Goal: Task Accomplishment & Management: Manage account settings

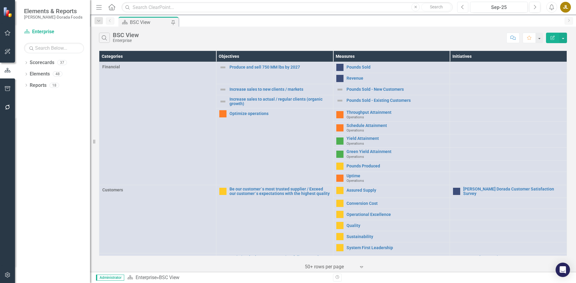
click at [461, 5] on icon "Previous" at bounding box center [462, 6] width 3 height 5
click at [534, 6] on icon "Next" at bounding box center [534, 6] width 3 height 5
click at [25, 62] on icon "Dropdown" at bounding box center [26, 63] width 4 height 3
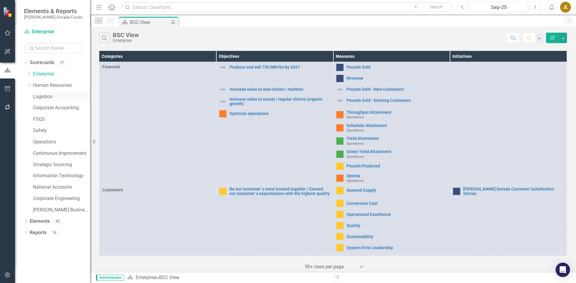
click at [50, 95] on link "Logistics" at bounding box center [61, 97] width 57 height 7
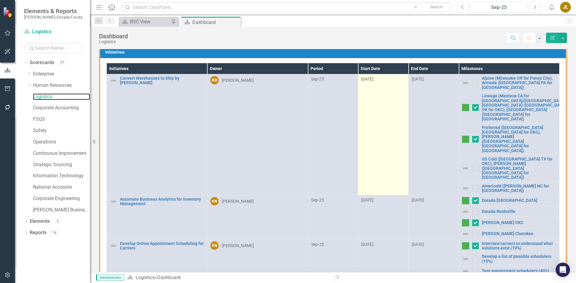
scroll to position [60, 0]
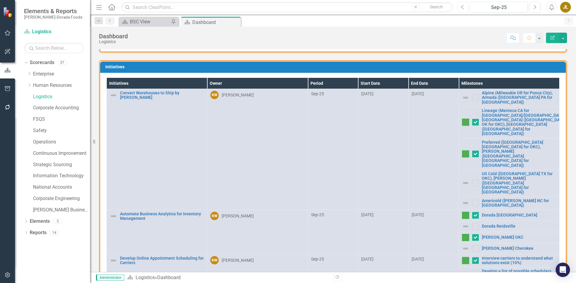
click at [462, 9] on icon "Previous" at bounding box center [462, 6] width 3 height 5
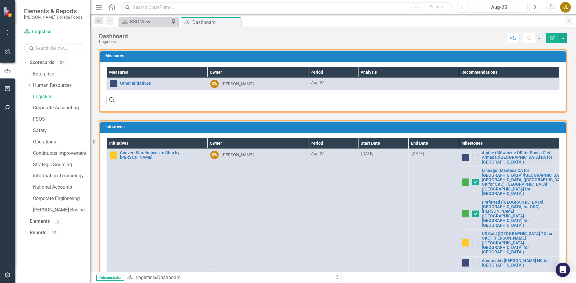
click at [532, 6] on button "Next" at bounding box center [534, 7] width 11 height 11
click at [234, 23] on icon "Close" at bounding box center [235, 22] width 6 height 5
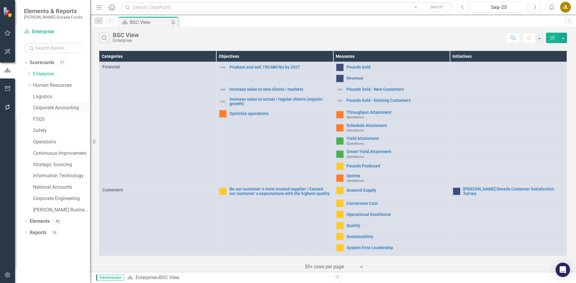
click at [50, 109] on link "Corporate Accounting" at bounding box center [61, 108] width 57 height 7
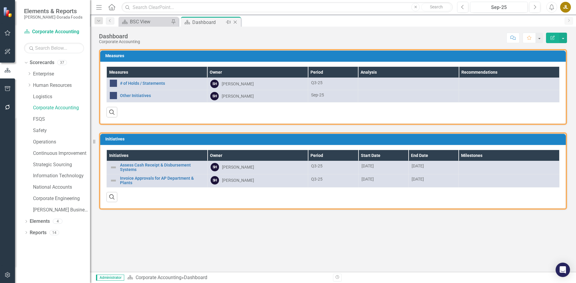
click at [235, 22] on icon "Close" at bounding box center [235, 22] width 6 height 5
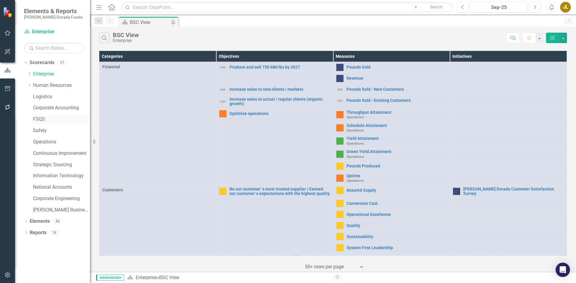
click at [43, 119] on link "FSQS" at bounding box center [61, 119] width 57 height 7
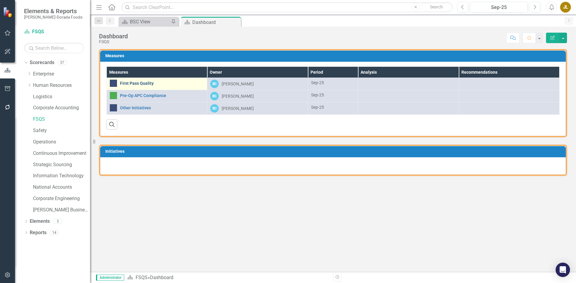
click at [149, 84] on link "First Pass Quality" at bounding box center [162, 83] width 84 height 4
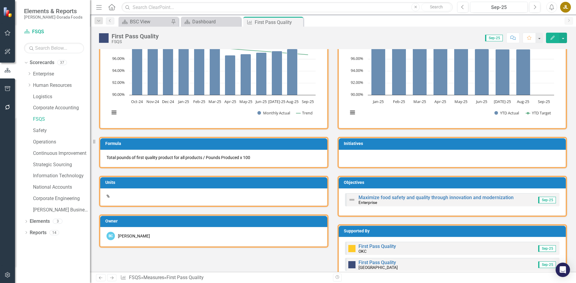
scroll to position [30, 0]
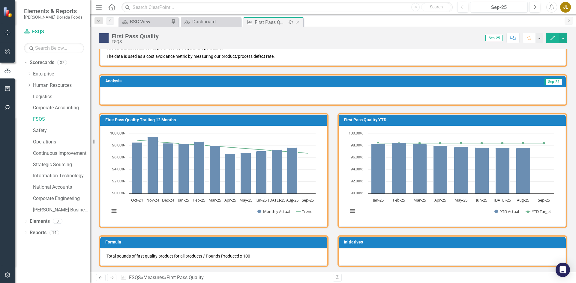
click at [299, 24] on icon at bounding box center [297, 22] width 3 height 3
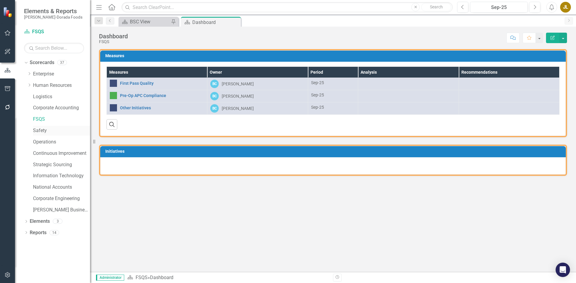
click at [43, 130] on link "Safety" at bounding box center [61, 130] width 57 height 7
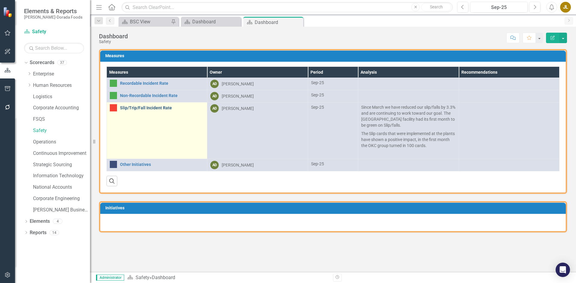
click at [148, 106] on link "Slip/Trip/Fall Incident Rate" at bounding box center [162, 108] width 84 height 4
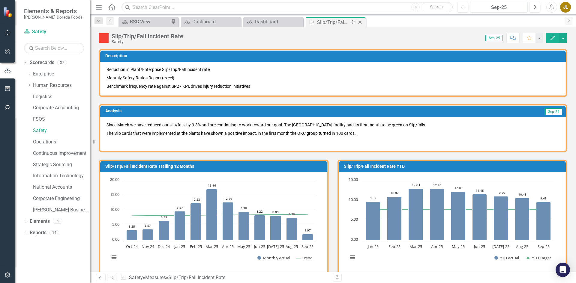
click at [359, 23] on icon "Close" at bounding box center [360, 22] width 6 height 5
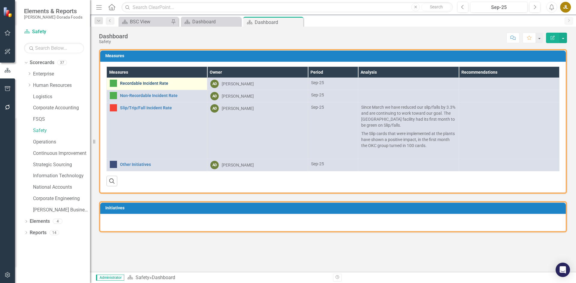
click at [147, 82] on link "Recordable Incident Rate" at bounding box center [162, 83] width 84 height 4
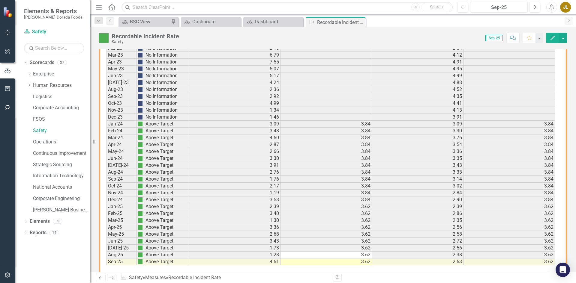
scroll to position [447, 0]
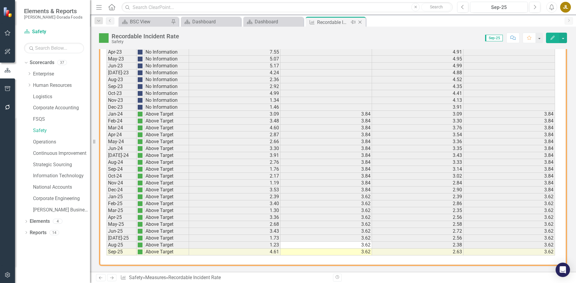
click at [361, 22] on icon "Close" at bounding box center [360, 22] width 6 height 5
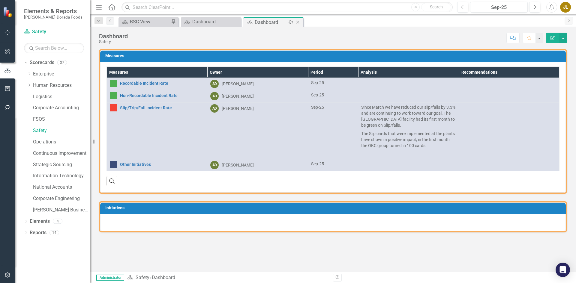
click at [298, 22] on icon at bounding box center [297, 22] width 3 height 3
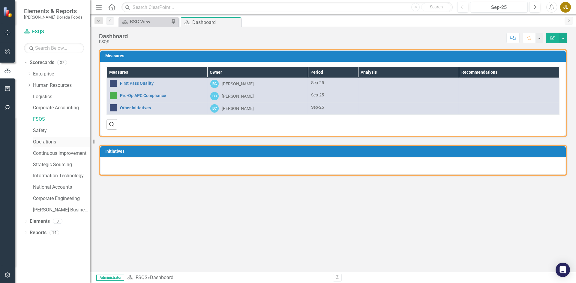
click at [55, 142] on link "Operations" at bounding box center [61, 142] width 57 height 7
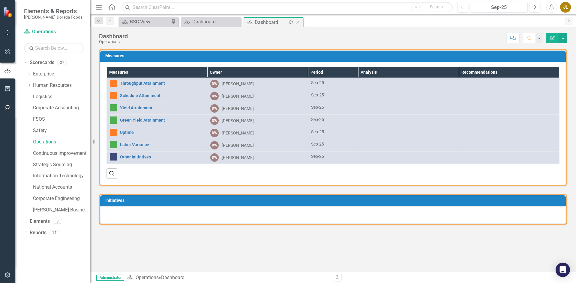
click at [298, 23] on icon at bounding box center [297, 22] width 3 height 3
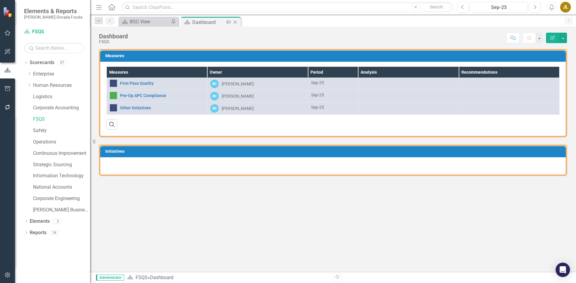
click at [236, 22] on icon "Close" at bounding box center [235, 22] width 6 height 5
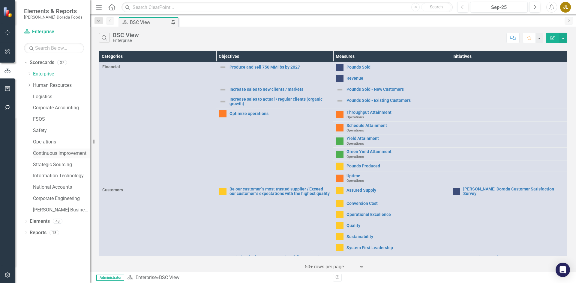
click at [66, 153] on link "Continuous Improvement" at bounding box center [61, 153] width 57 height 7
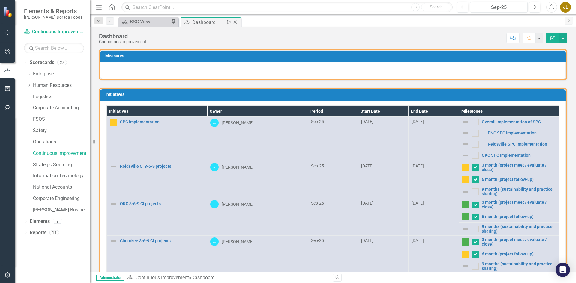
click at [237, 24] on icon "Close" at bounding box center [235, 22] width 6 height 5
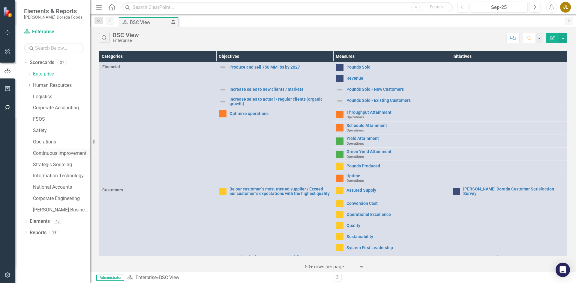
click at [44, 154] on link "Continuous Improvement" at bounding box center [61, 153] width 57 height 7
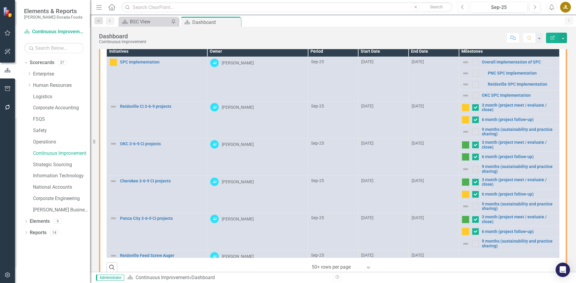
click at [464, 6] on icon "Previous" at bounding box center [462, 6] width 3 height 5
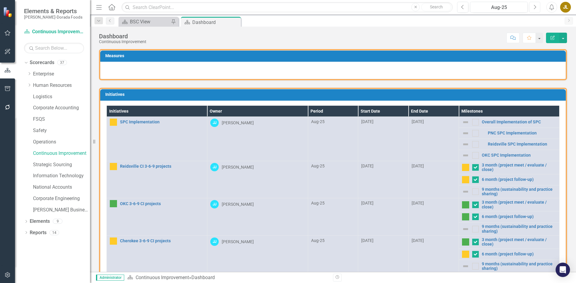
click at [534, 9] on icon "Next" at bounding box center [534, 6] width 3 height 5
click at [235, 22] on icon at bounding box center [235, 22] width 3 height 3
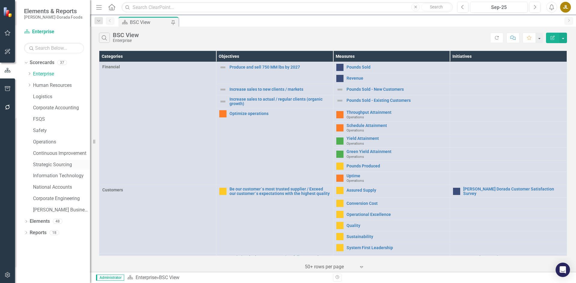
click at [55, 166] on link "Strategic Sourcing" at bounding box center [61, 165] width 57 height 7
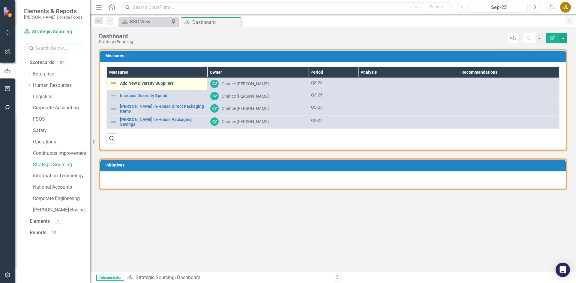
click at [160, 81] on link "Add New Diversity Suppliers" at bounding box center [162, 83] width 84 height 4
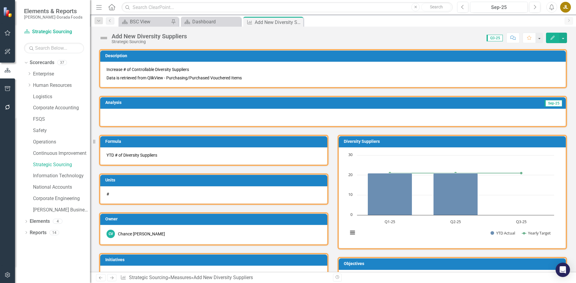
click at [555, 38] on button "Edit" at bounding box center [552, 38] width 13 height 10
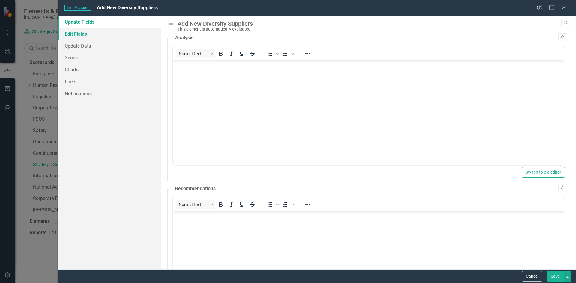
click at [85, 34] on link "Edit Fields" at bounding box center [110, 34] width 104 height 12
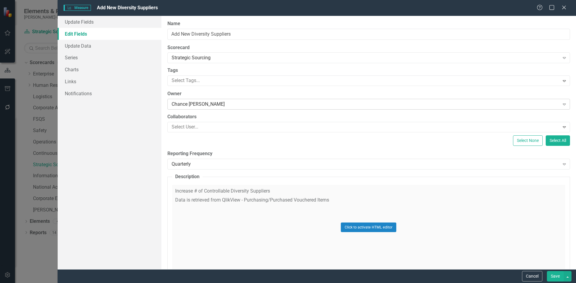
click at [215, 105] on div "Chance [PERSON_NAME]" at bounding box center [365, 104] width 388 height 7
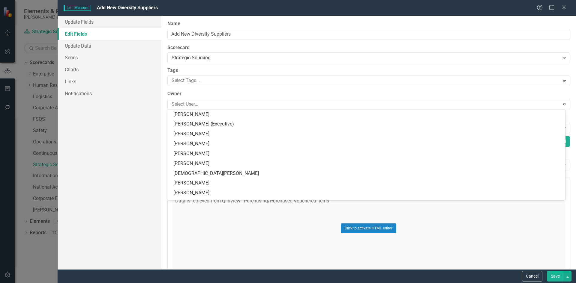
scroll to position [401, 0]
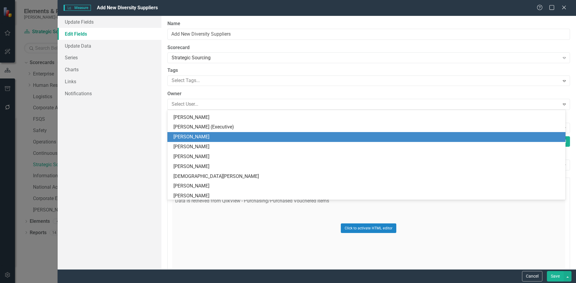
click at [200, 137] on div "[PERSON_NAME]" at bounding box center [367, 137] width 388 height 7
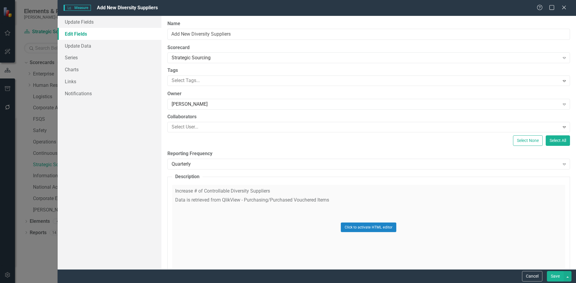
click at [557, 275] on button "Save" at bounding box center [554, 276] width 17 height 10
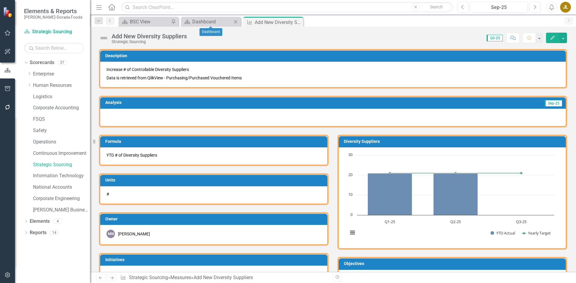
click at [235, 21] on icon "Close" at bounding box center [235, 21] width 6 height 5
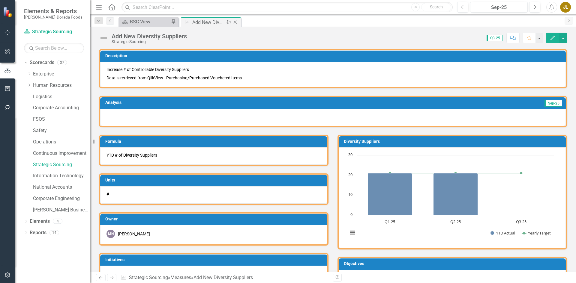
click at [236, 23] on icon "Close" at bounding box center [235, 22] width 6 height 5
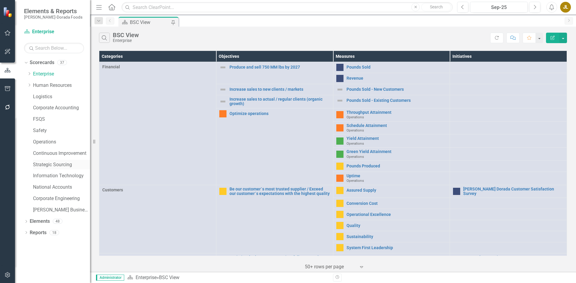
click at [50, 165] on link "Strategic Sourcing" at bounding box center [61, 165] width 57 height 7
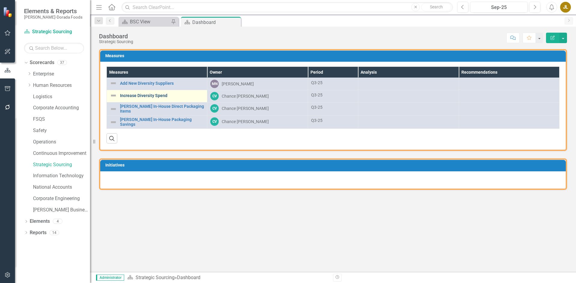
click at [138, 96] on link "Increase Diversity Spend" at bounding box center [162, 96] width 84 height 4
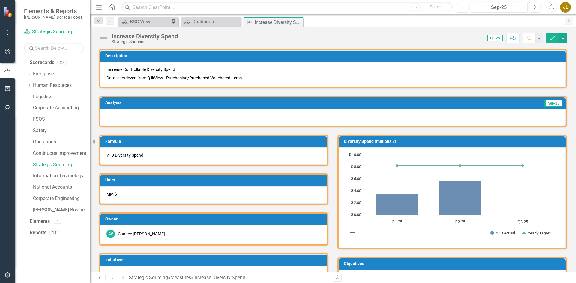
click at [553, 35] on button "Edit" at bounding box center [552, 38] width 13 height 10
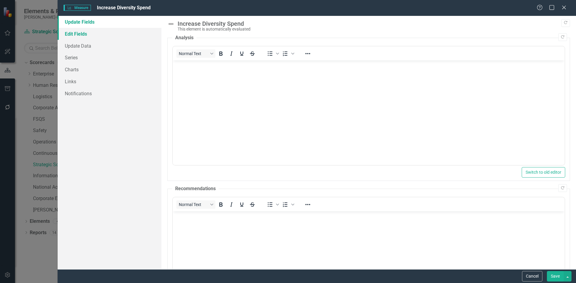
click at [77, 33] on link "Edit Fields" at bounding box center [110, 34] width 104 height 12
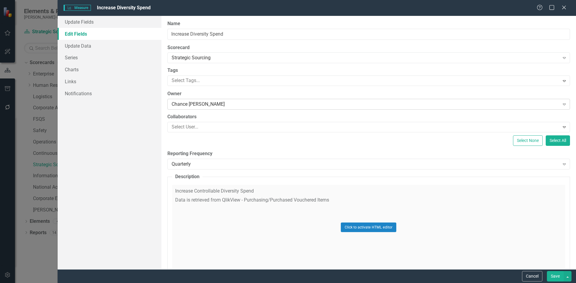
click at [181, 106] on div "Chance [PERSON_NAME]" at bounding box center [365, 104] width 388 height 7
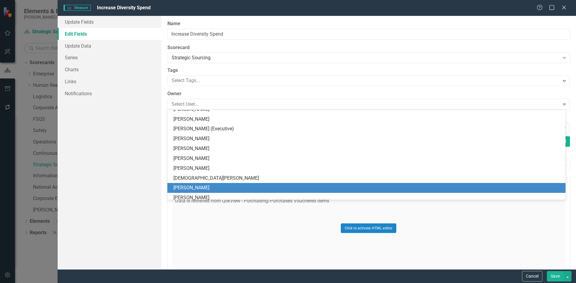
scroll to position [371, 0]
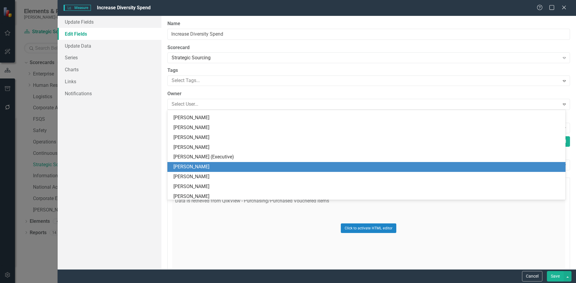
click at [189, 163] on div "[PERSON_NAME]" at bounding box center [366, 167] width 398 height 10
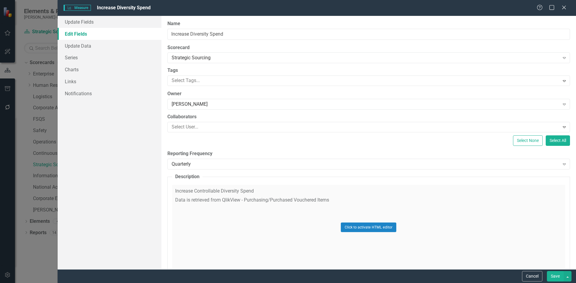
click at [552, 276] on button "Save" at bounding box center [554, 276] width 17 height 10
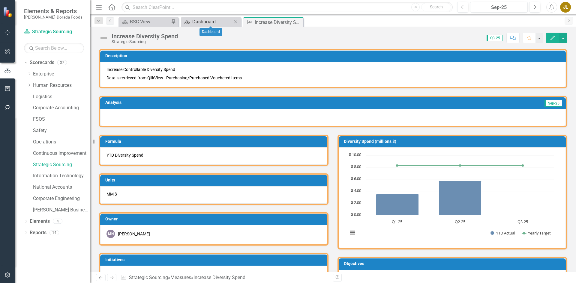
click at [207, 23] on div "Dashboard" at bounding box center [212, 21] width 40 height 7
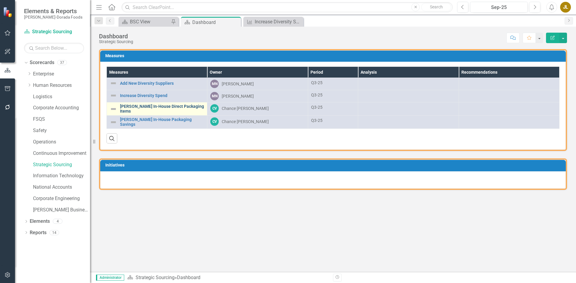
click at [172, 108] on link "[PERSON_NAME] In-House Direct Packaging Items" at bounding box center [162, 108] width 84 height 9
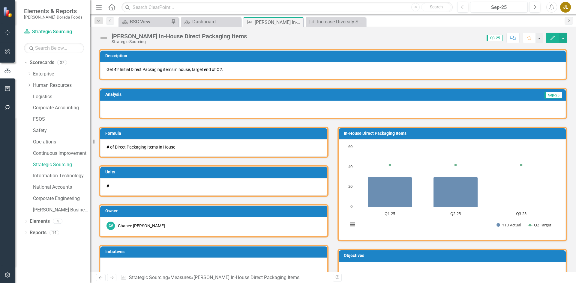
click at [551, 38] on icon "button" at bounding box center [552, 38] width 4 height 4
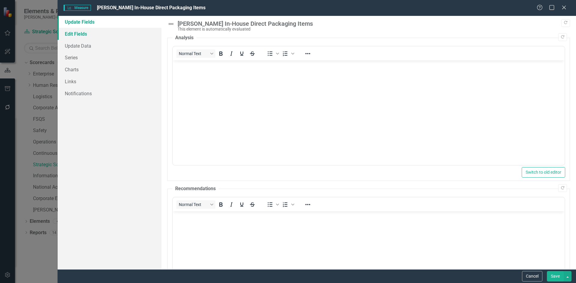
click at [87, 36] on link "Edit Fields" at bounding box center [110, 34] width 104 height 12
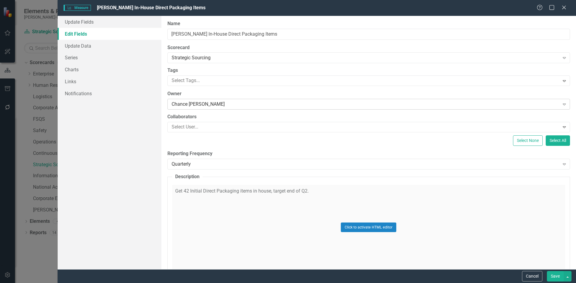
click at [191, 107] on div "Chance [PERSON_NAME]" at bounding box center [365, 104] width 388 height 7
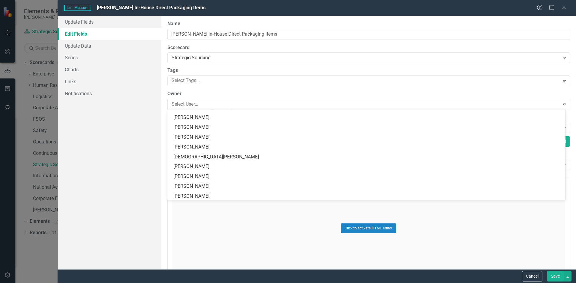
scroll to position [401, 0]
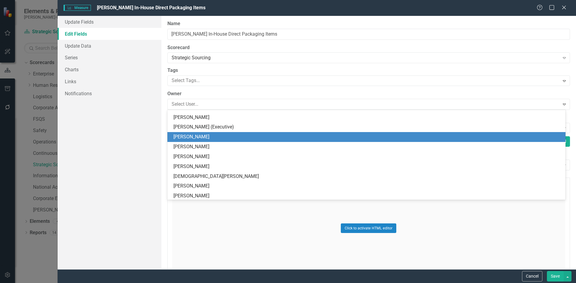
click at [194, 137] on div "[PERSON_NAME]" at bounding box center [367, 137] width 388 height 7
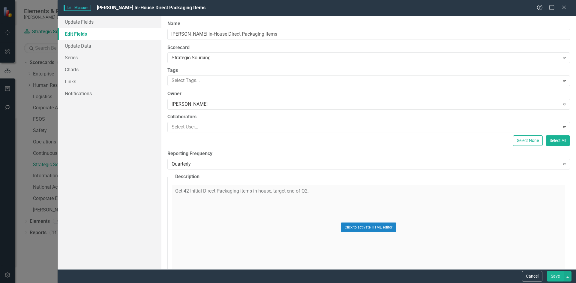
click at [554, 274] on button "Save" at bounding box center [554, 276] width 17 height 10
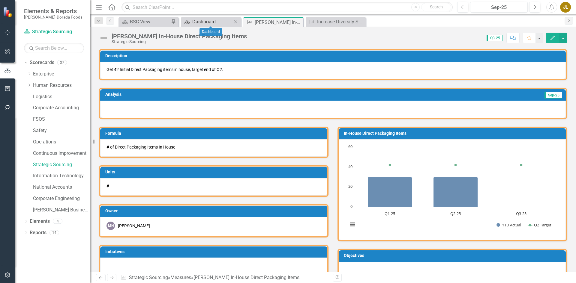
click at [213, 19] on div "Dashboard" at bounding box center [212, 21] width 40 height 7
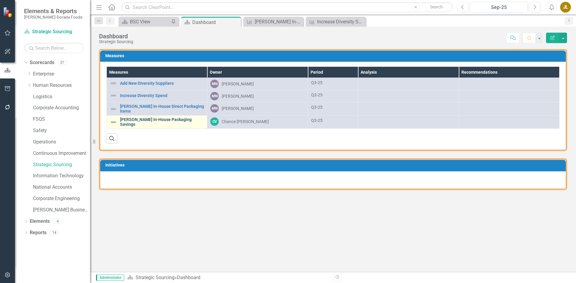
click at [153, 121] on link "[PERSON_NAME] In-House Packaging Savings" at bounding box center [162, 122] width 84 height 9
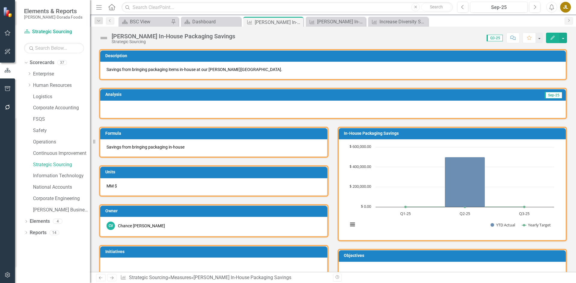
click at [549, 38] on icon "Edit" at bounding box center [551, 38] width 5 height 4
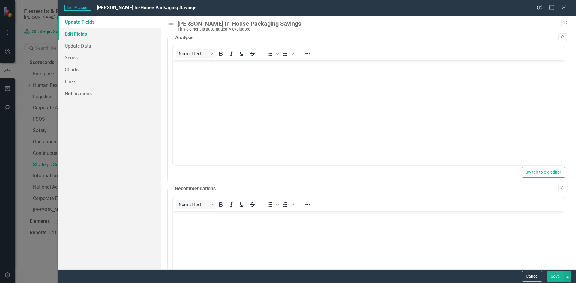
click at [81, 34] on link "Edit Fields" at bounding box center [110, 34] width 104 height 12
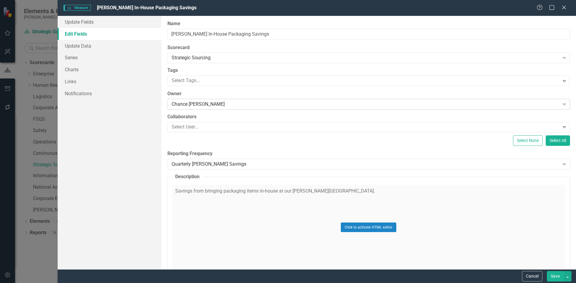
click at [211, 105] on div "Chance [PERSON_NAME]" at bounding box center [365, 104] width 388 height 7
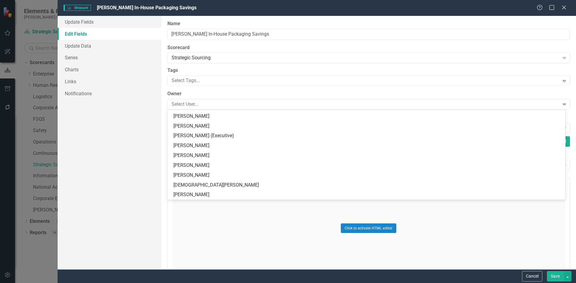
scroll to position [371, 0]
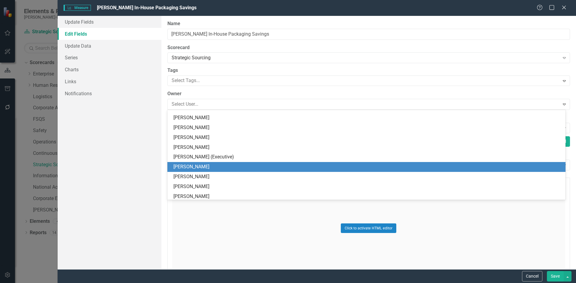
click at [197, 169] on div "[PERSON_NAME]" at bounding box center [367, 167] width 388 height 7
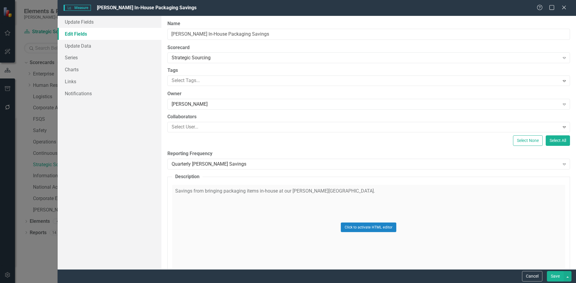
click at [558, 278] on button "Save" at bounding box center [554, 276] width 17 height 10
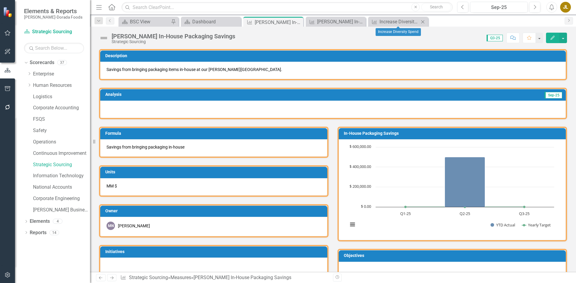
click at [423, 24] on icon "Close" at bounding box center [422, 21] width 6 height 5
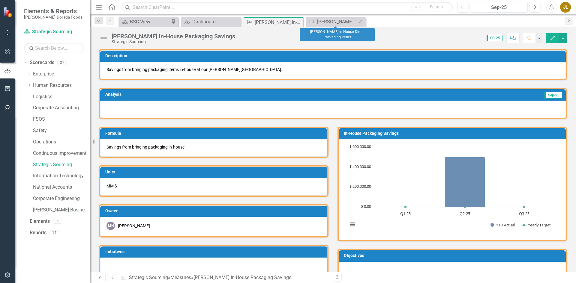
click at [362, 21] on icon "Close" at bounding box center [360, 21] width 6 height 5
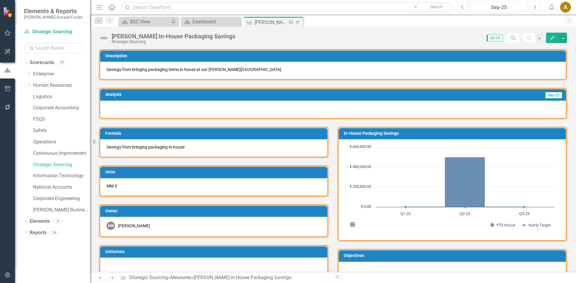
click at [296, 23] on icon "Close" at bounding box center [297, 22] width 6 height 5
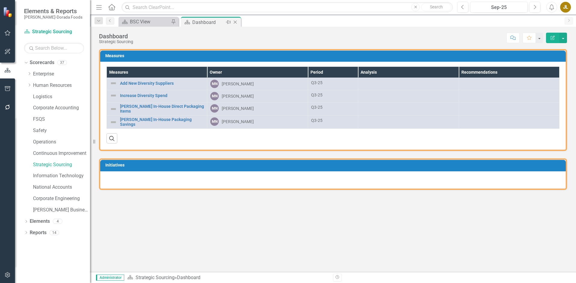
click at [236, 23] on icon "Close" at bounding box center [235, 22] width 6 height 5
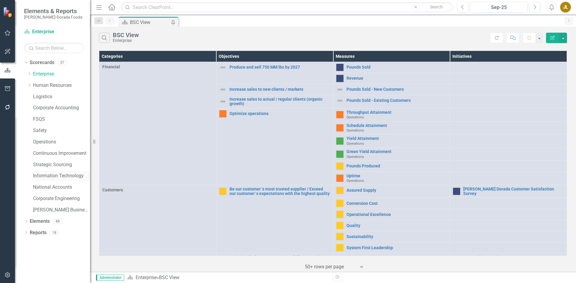
click at [55, 176] on link "Information Technology" at bounding box center [61, 176] width 57 height 7
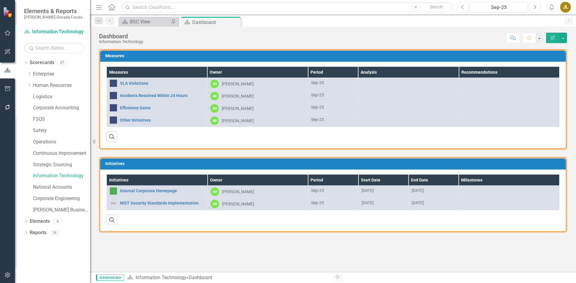
drag, startPoint x: 234, startPoint y: 22, endPoint x: 217, endPoint y: 24, distance: 17.2
click at [0, 0] on icon "Close" at bounding box center [0, 0] width 0 height 0
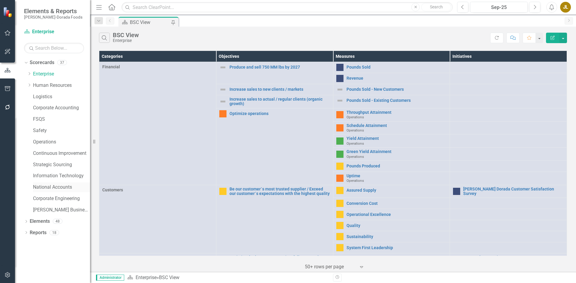
click at [56, 186] on link "National Accounts" at bounding box center [61, 187] width 57 height 7
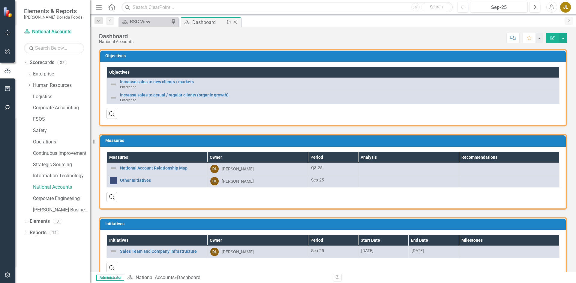
click at [234, 24] on icon "Close" at bounding box center [235, 22] width 6 height 5
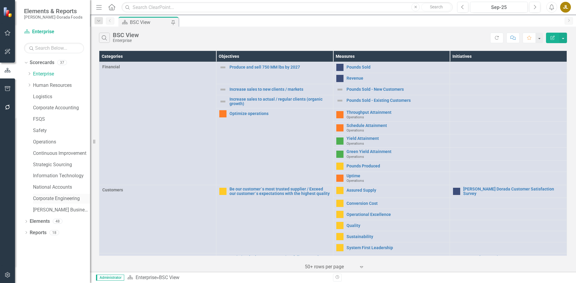
click at [50, 198] on link "Corporate Engineering" at bounding box center [61, 198] width 57 height 7
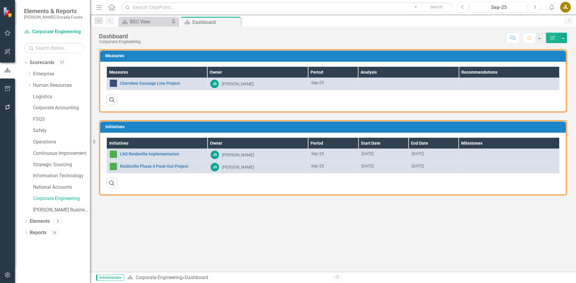
click at [74, 210] on link "[PERSON_NAME] Business Unit" at bounding box center [61, 210] width 57 height 7
